Goal: Task Accomplishment & Management: Manage account settings

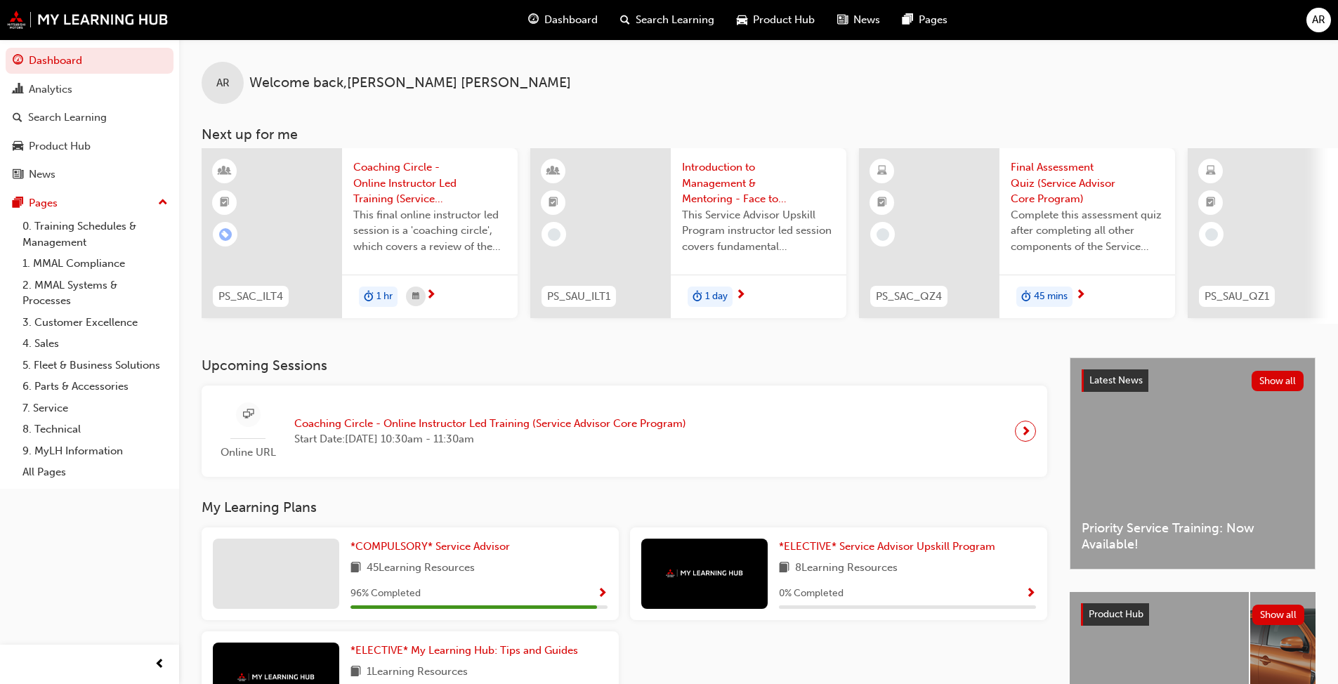
click at [701, 26] on span "AR" at bounding box center [1318, 20] width 13 height 16
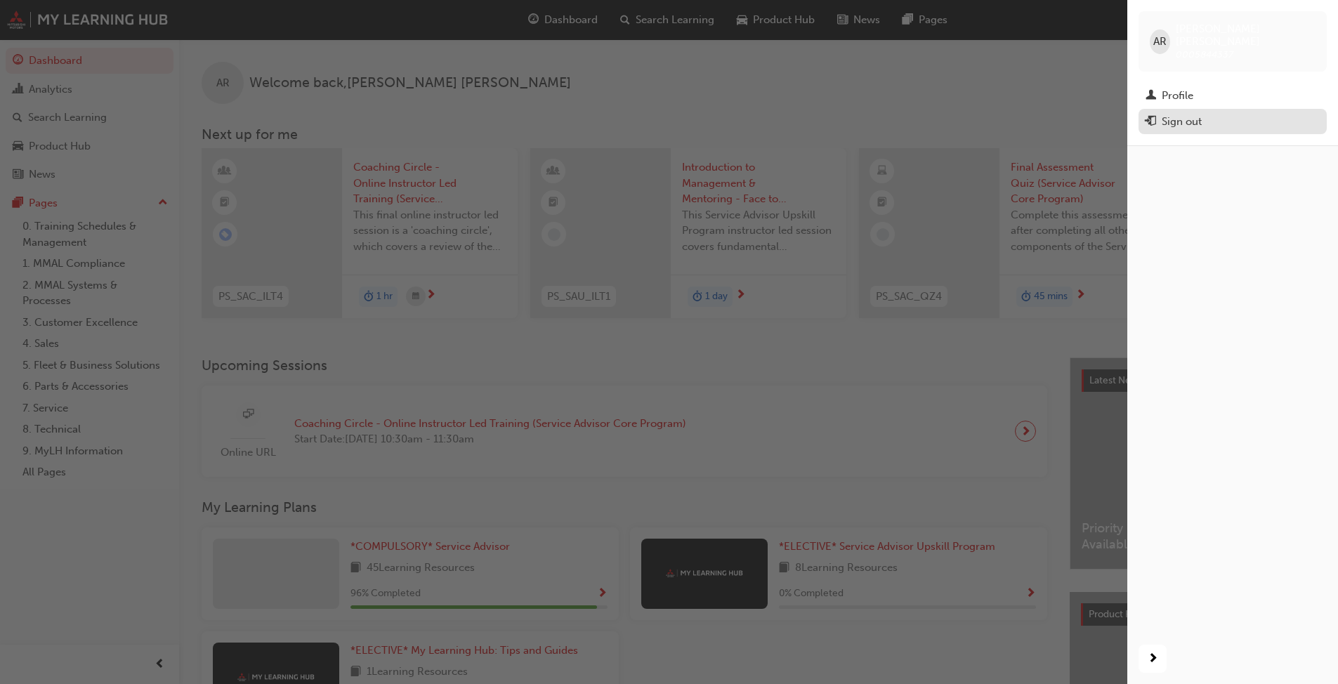
click at [701, 114] on div "Sign out" at bounding box center [1181, 122] width 40 height 16
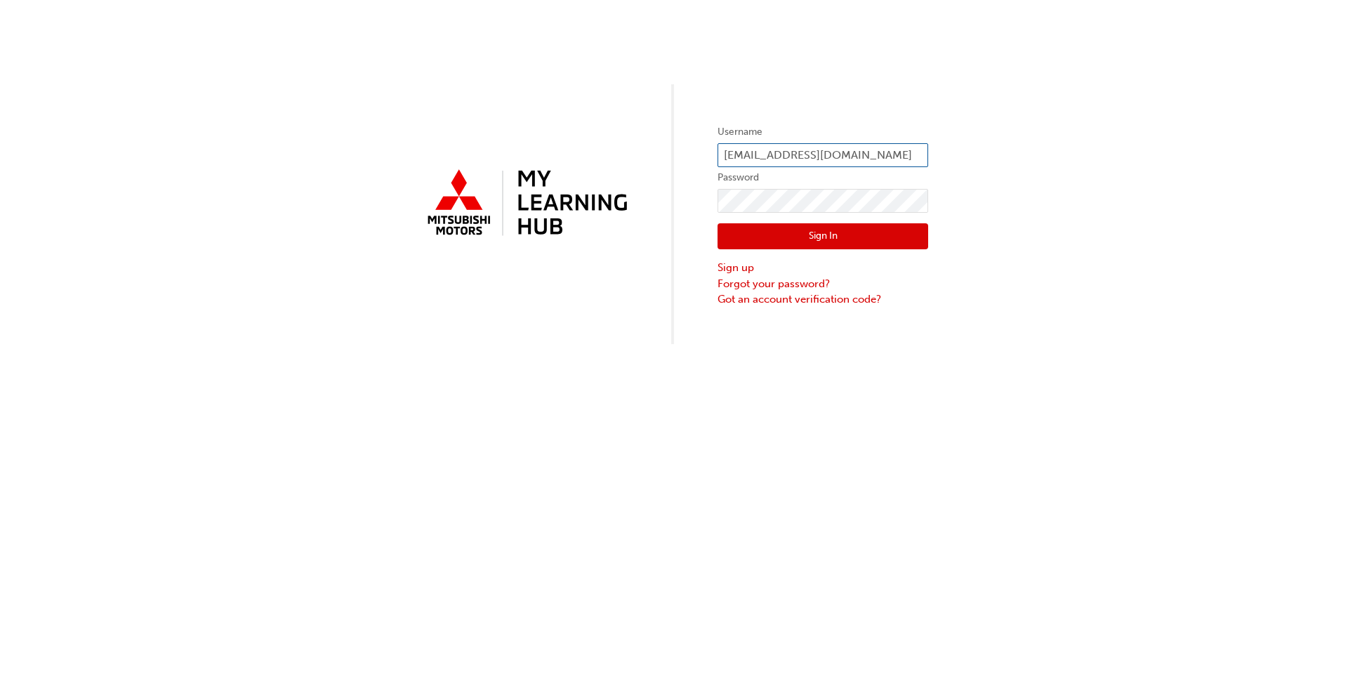
click at [856, 154] on input "[EMAIL_ADDRESS][DOMAIN_NAME]" at bounding box center [823, 155] width 211 height 24
drag, startPoint x: 889, startPoint y: 155, endPoint x: 539, endPoint y: 132, distance: 351.1
click at [539, 132] on div "Username angelar@bgomits.com.au Password Sign In Sign up Forgot your password? …" at bounding box center [674, 172] width 1348 height 344
type input "braydenb@bgomits.com.au"
click at [862, 238] on button "Sign In" at bounding box center [823, 236] width 211 height 27
